Goal: Task Accomplishment & Management: Manage account settings

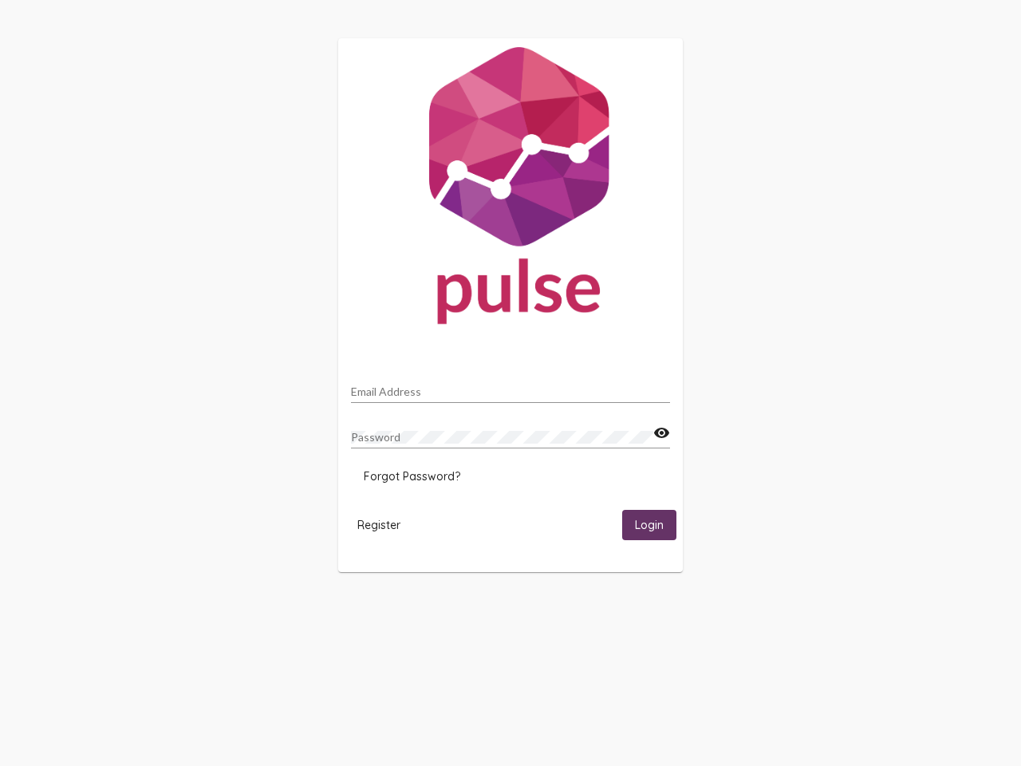
click at [510, 387] on input "Email Address" at bounding box center [510, 391] width 319 height 13
click at [661, 433] on mat-icon "visibility" at bounding box center [661, 433] width 17 height 19
click at [412, 476] on span "Forgot Password?" at bounding box center [412, 476] width 97 height 14
click at [379, 524] on span "Register" at bounding box center [378, 525] width 43 height 14
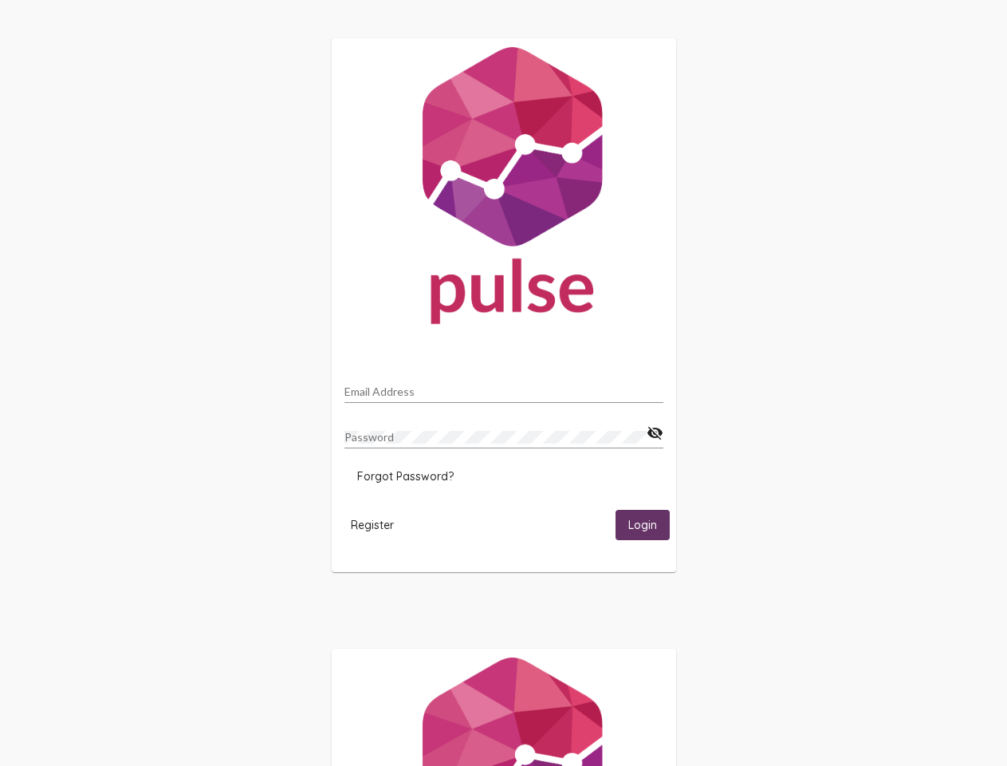
click at [649, 524] on html "Email Address Password visibility_off Forgot Password? Register Login" at bounding box center [503, 516] width 1007 height 1033
